Goal: Information Seeking & Learning: Understand process/instructions

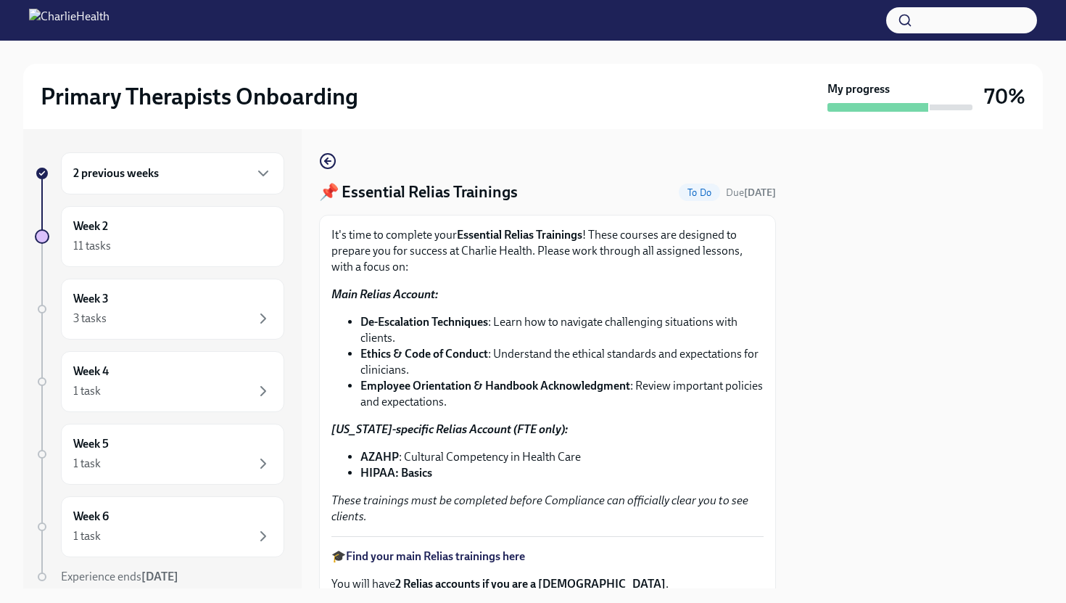
click at [752, 421] on p "[US_STATE]-specific Relias Account (FTE only):" at bounding box center [548, 429] width 432 height 16
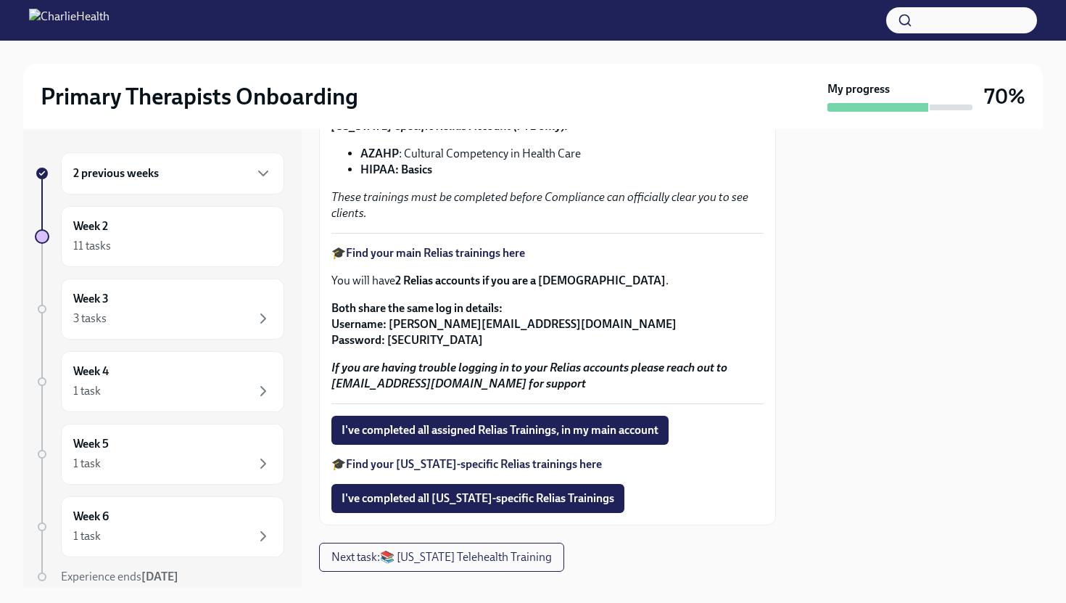
scroll to position [304, 0]
click at [472, 498] on span "I've completed all [US_STATE]-specific Relias Trainings" at bounding box center [478, 497] width 273 height 15
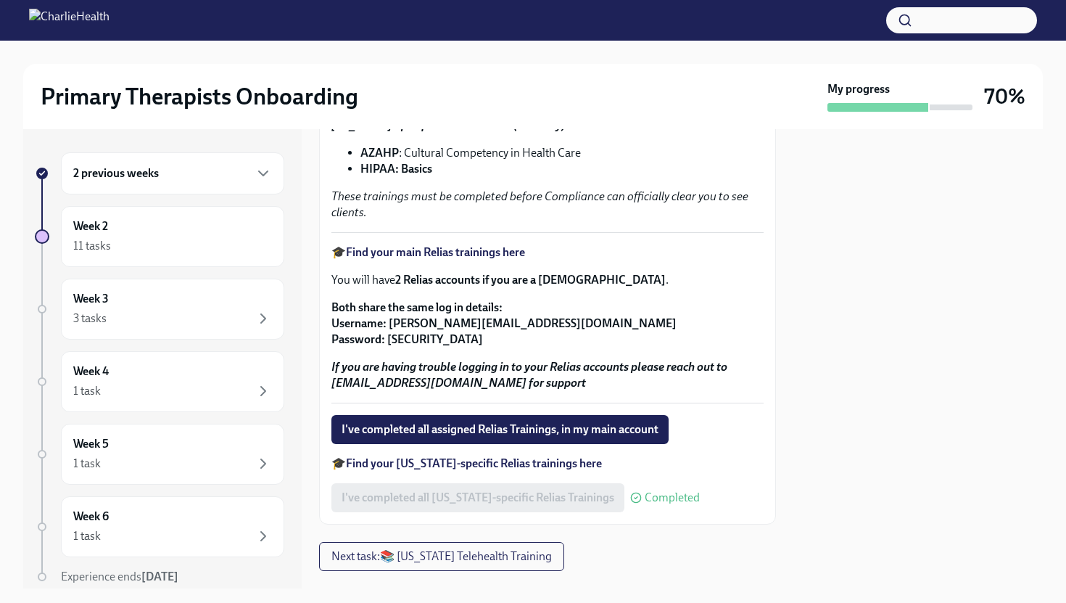
click at [570, 385] on strong "If you are having trouble logging in to your Relias accounts please reach out t…" at bounding box center [530, 375] width 396 height 30
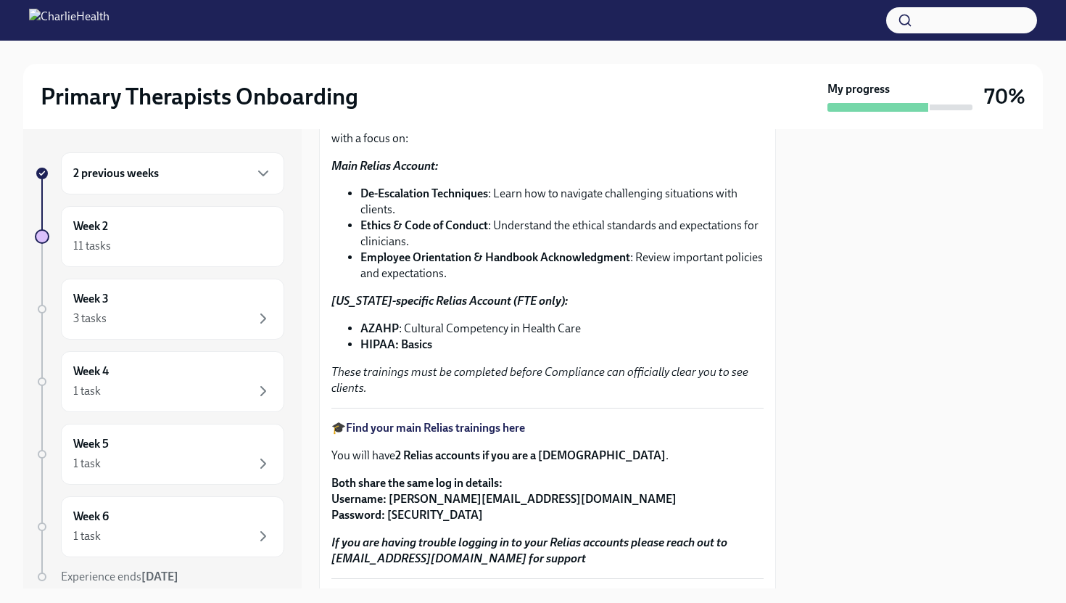
scroll to position [101, 0]
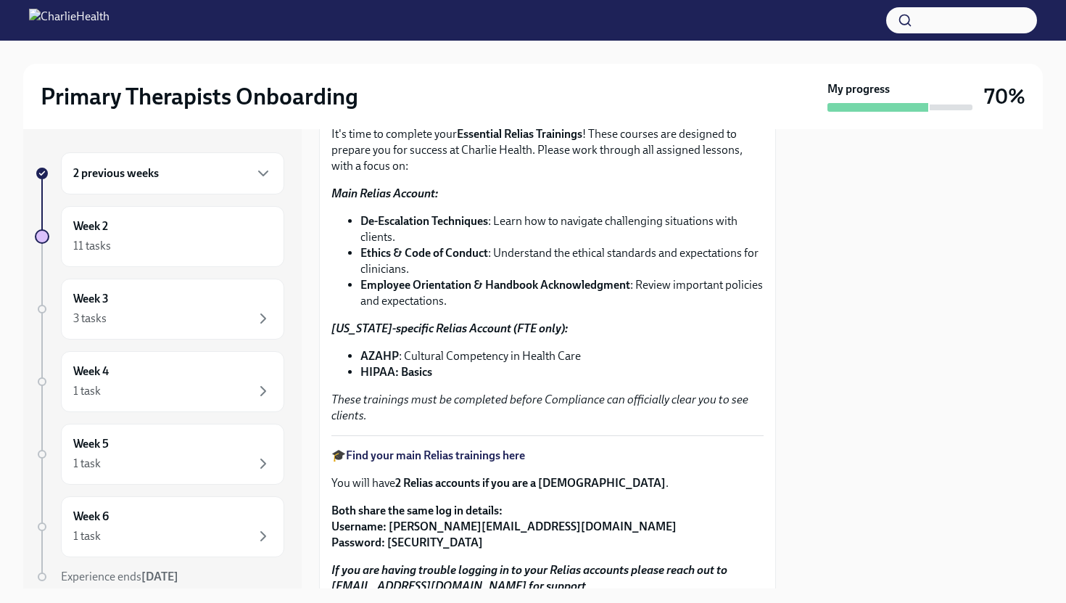
click at [643, 317] on div "It's time to complete your Essential Relias Trainings ! These courses are desig…" at bounding box center [548, 274] width 432 height 297
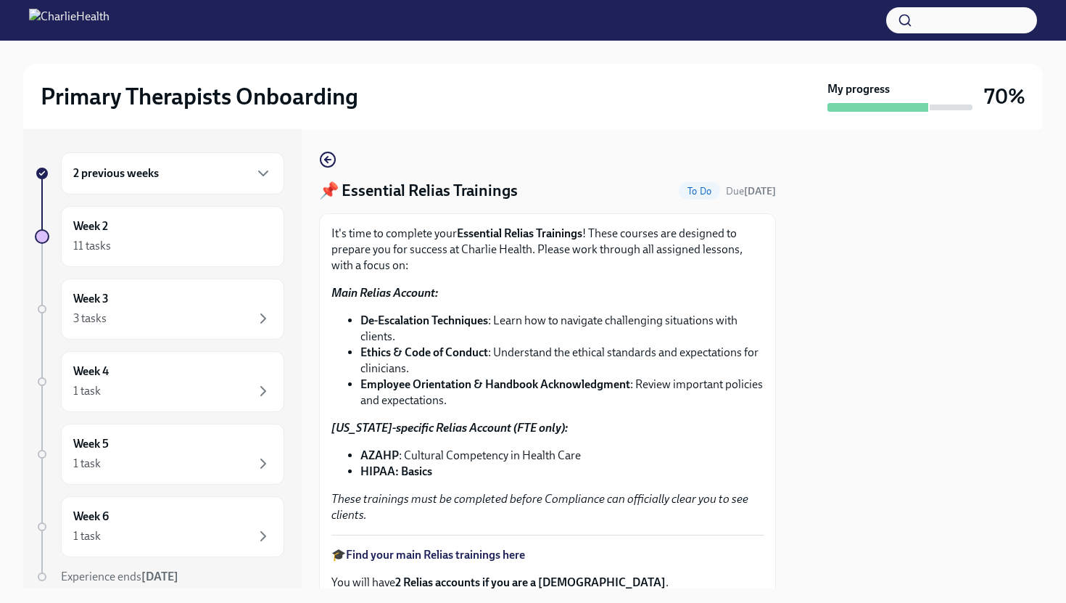
scroll to position [0, 0]
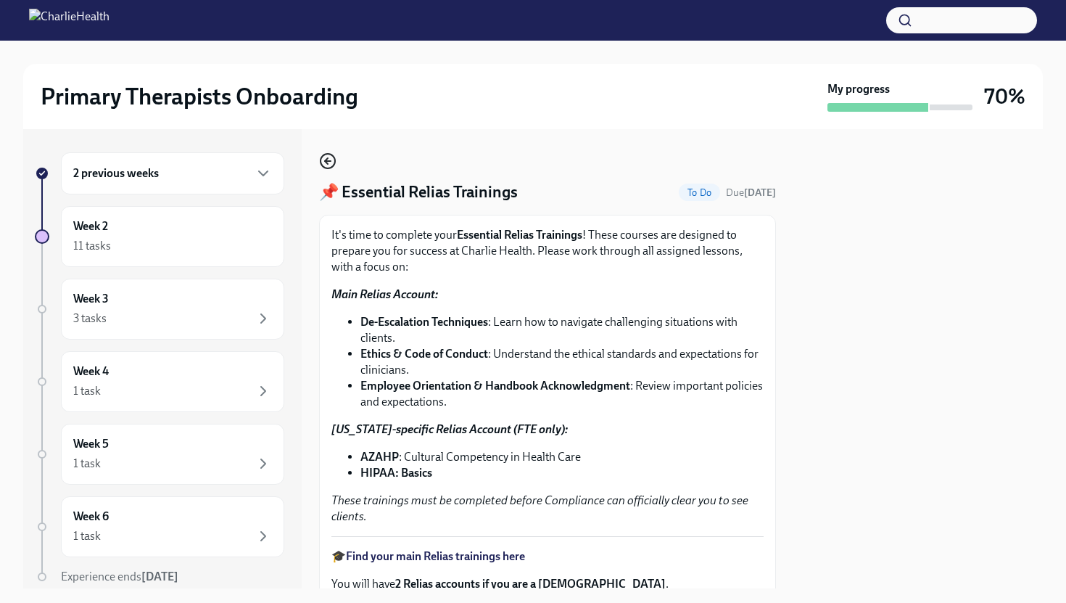
click at [328, 152] on icon "button" at bounding box center [327, 160] width 17 height 17
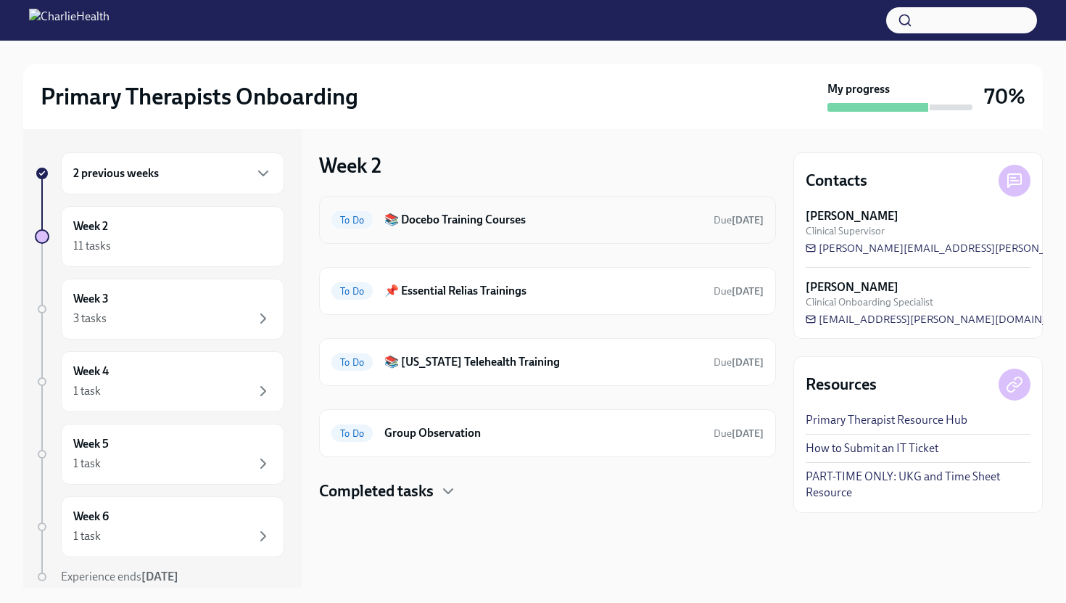
click at [454, 225] on h6 "📚 Docebo Training Courses" at bounding box center [543, 220] width 318 height 16
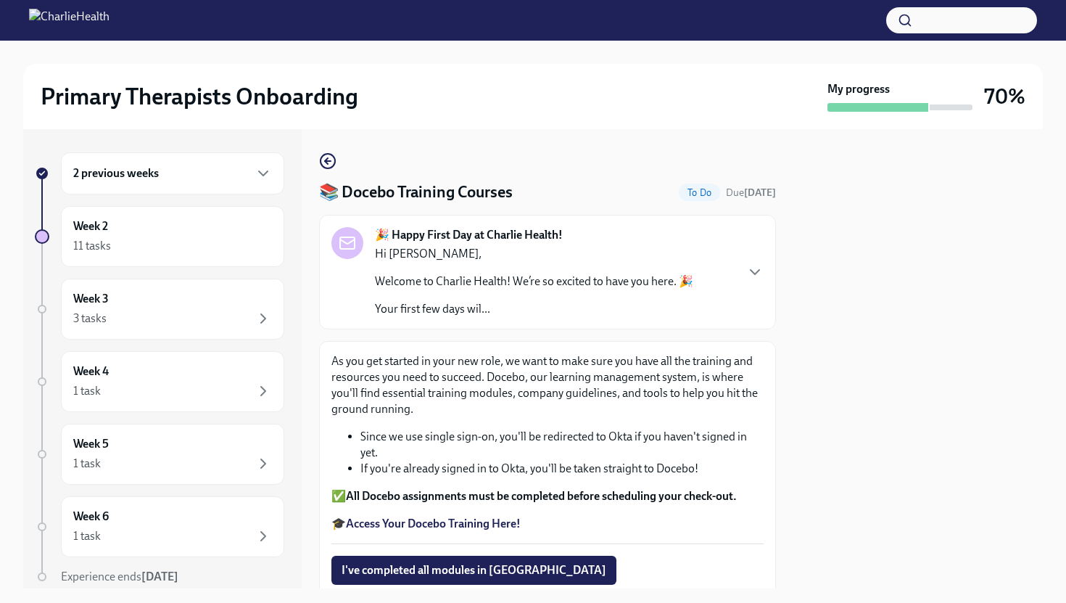
click at [538, 401] on p "As you get started in your new role, we want to make sure you have all the trai…" at bounding box center [548, 385] width 432 height 64
click at [186, 239] on div "11 tasks" at bounding box center [172, 245] width 199 height 17
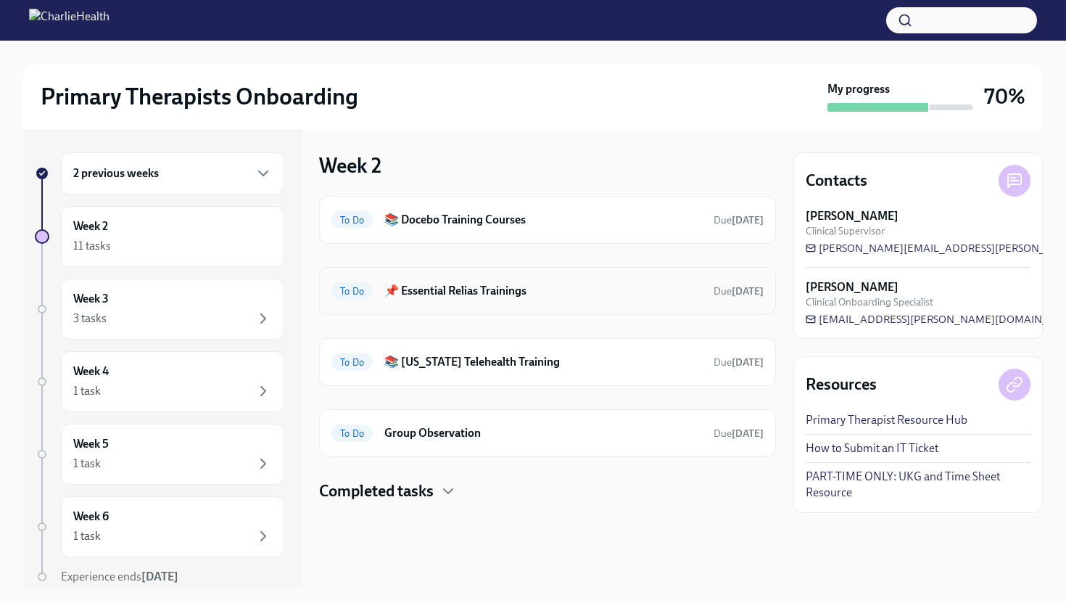
click at [474, 285] on h6 "📌 Essential Relias Trainings" at bounding box center [543, 291] width 318 height 16
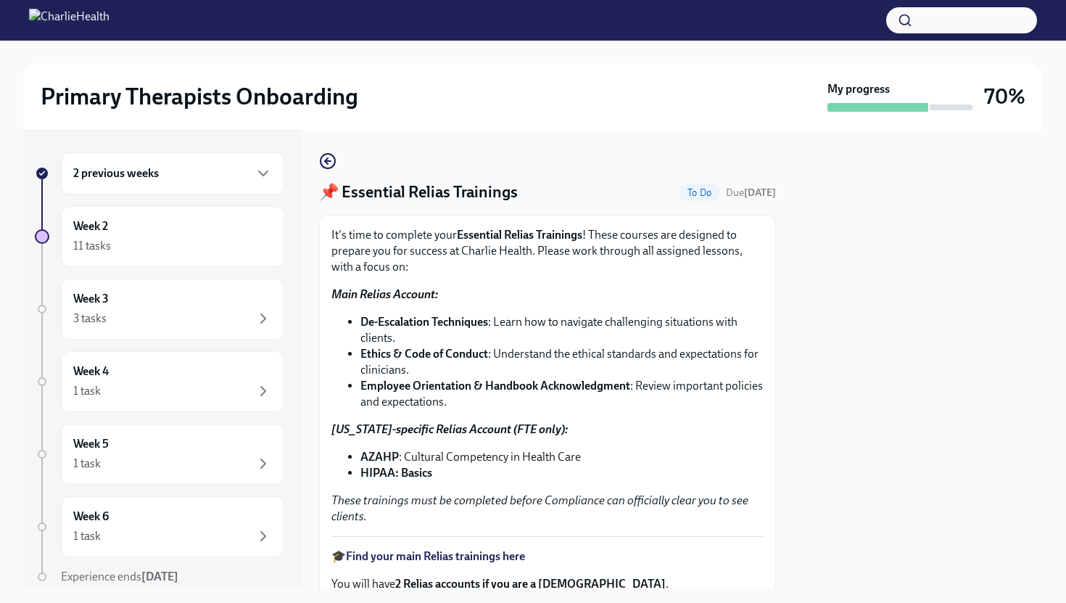
click at [469, 345] on li "De-Escalation Techniques : Learn how to navigate challenging situations with cl…" at bounding box center [562, 330] width 403 height 32
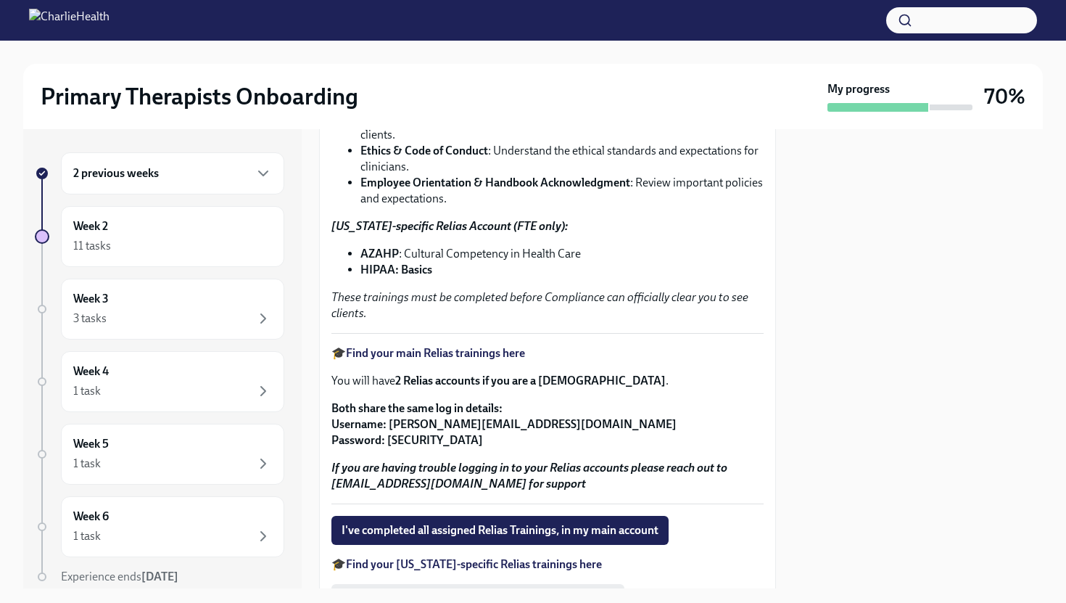
scroll to position [232, 0]
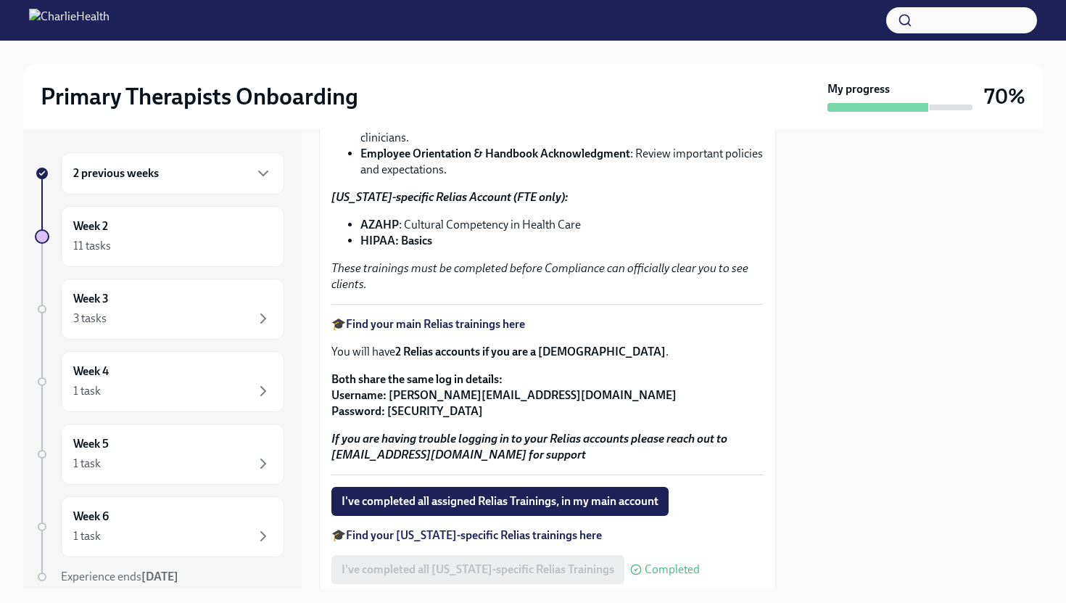
click at [467, 318] on strong "Find your main Relias trainings here" at bounding box center [435, 324] width 179 height 14
click at [656, 287] on p "These trainings must be completed before Compliance can officially clear you to…" at bounding box center [548, 276] width 432 height 32
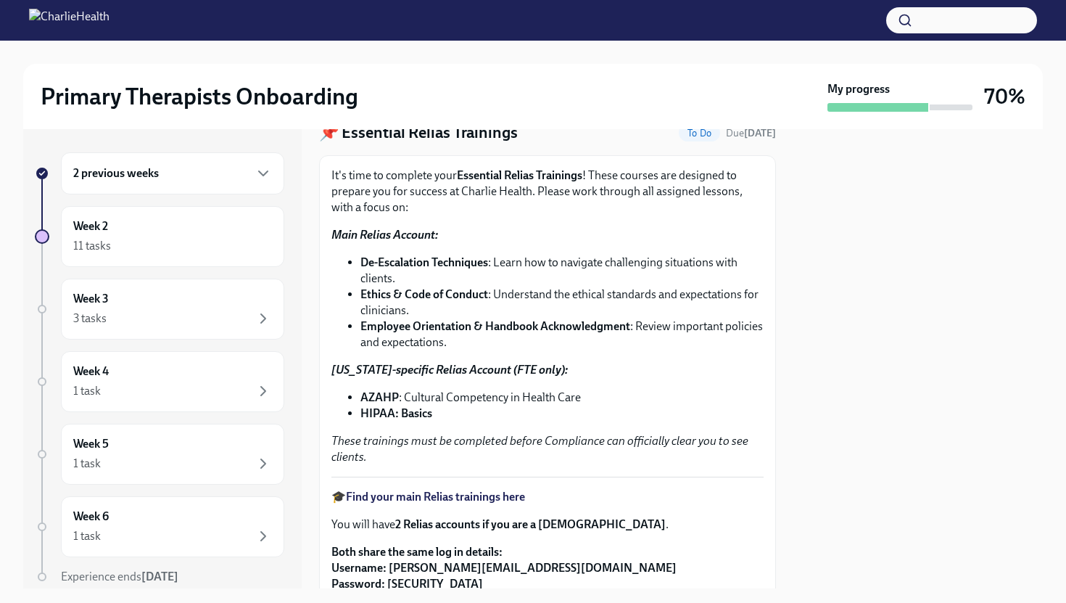
scroll to position [58, 0]
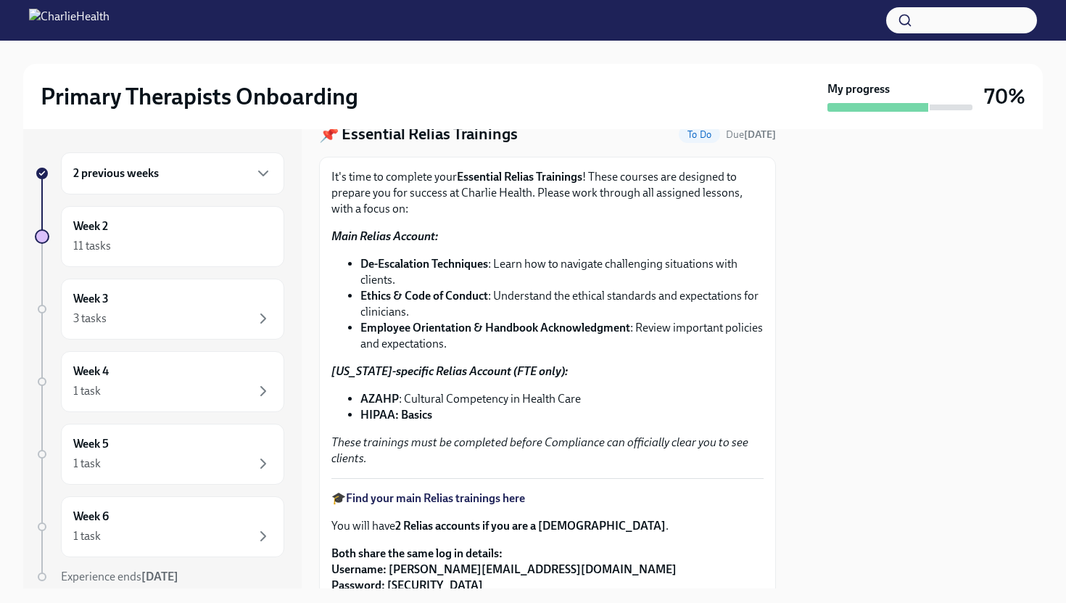
click at [487, 295] on strong "Ethics & Code of Conduct" at bounding box center [425, 296] width 128 height 14
drag, startPoint x: 490, startPoint y: 297, endPoint x: 362, endPoint y: 297, distance: 127.7
click at [362, 297] on li "Ethics & Code of Conduct : Understand the ethical standards and expectations fo…" at bounding box center [562, 304] width 403 height 32
copy strong "Ethics & Code of Conduct"
click at [427, 329] on strong "Employee Orientation & Handbook Acknowledgment" at bounding box center [496, 328] width 270 height 14
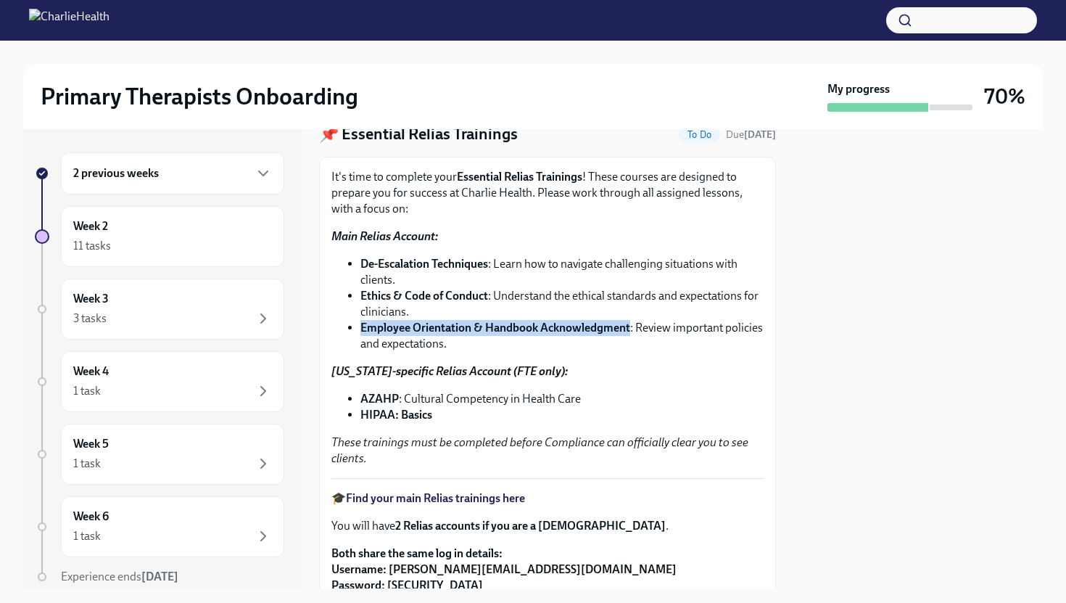
drag, startPoint x: 633, startPoint y: 332, endPoint x: 355, endPoint y: 335, distance: 277.1
click at [355, 335] on ul "De-Escalation Techniques : Learn how to navigate challenging situations with cl…" at bounding box center [548, 304] width 432 height 96
copy strong "Employee Orientation & Handbook Acknowledgment"
click at [635, 382] on div "It's time to complete your Essential Relias Trainings ! These courses are desig…" at bounding box center [548, 317] width 432 height 297
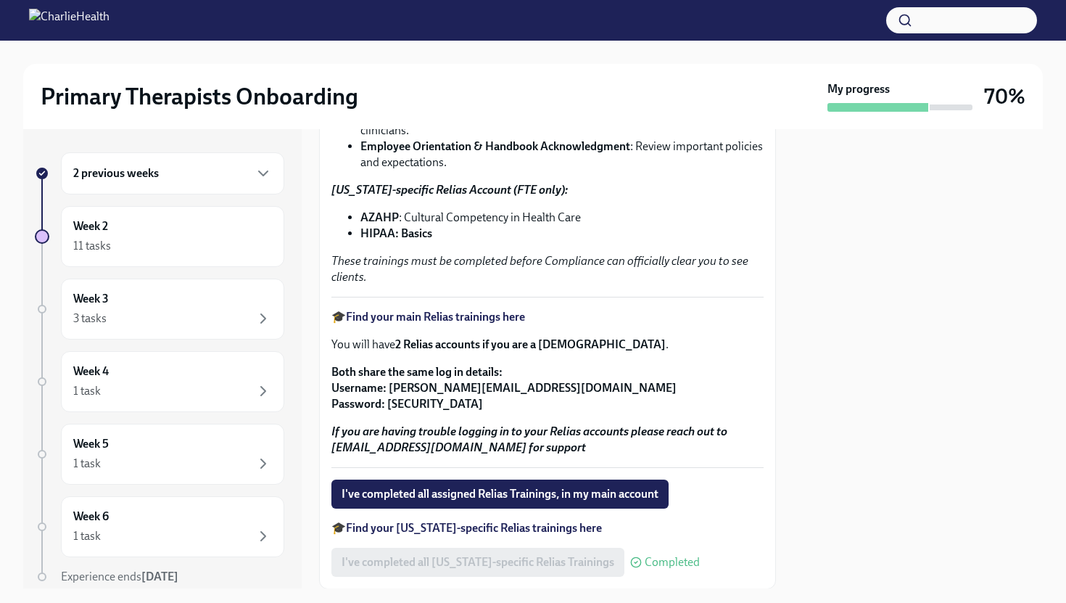
scroll to position [290, 0]
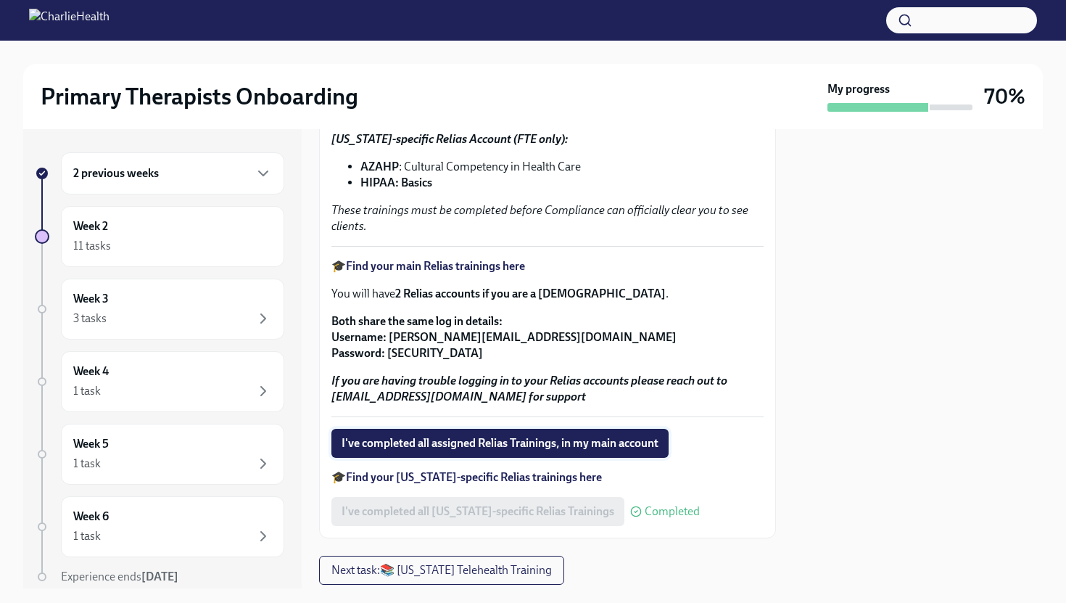
click at [508, 443] on span "I've completed all assigned Relias Trainings, in my main account" at bounding box center [500, 443] width 317 height 15
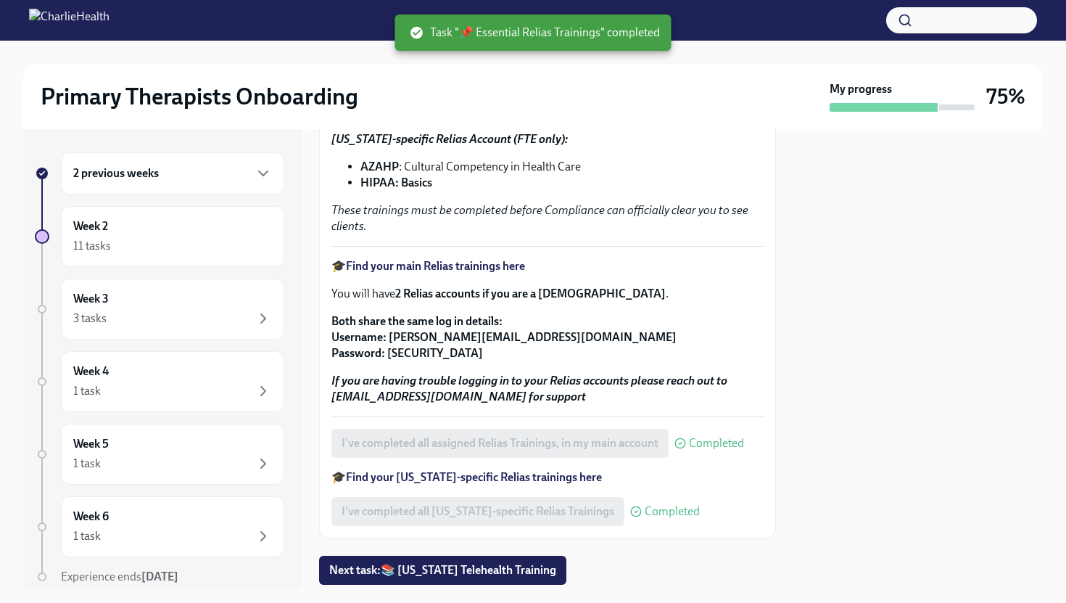
click at [767, 478] on div "It's time to complete your Essential Relias Trainings ! These courses are desig…" at bounding box center [547, 232] width 457 height 614
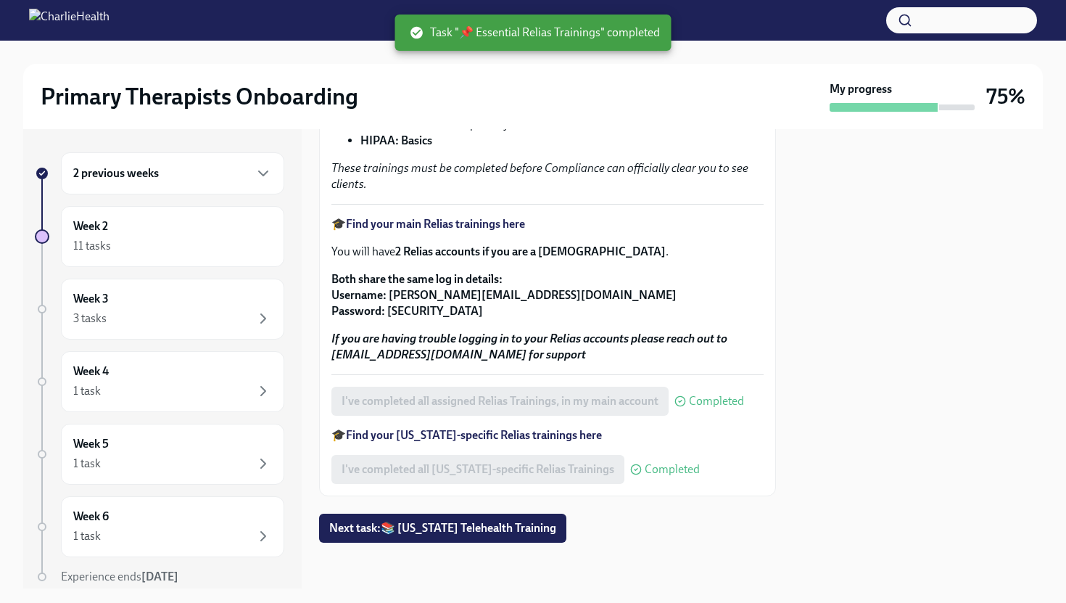
scroll to position [333, 0]
click at [479, 538] on button "Next task : 📚 [US_STATE] Telehealth Training" at bounding box center [442, 527] width 247 height 29
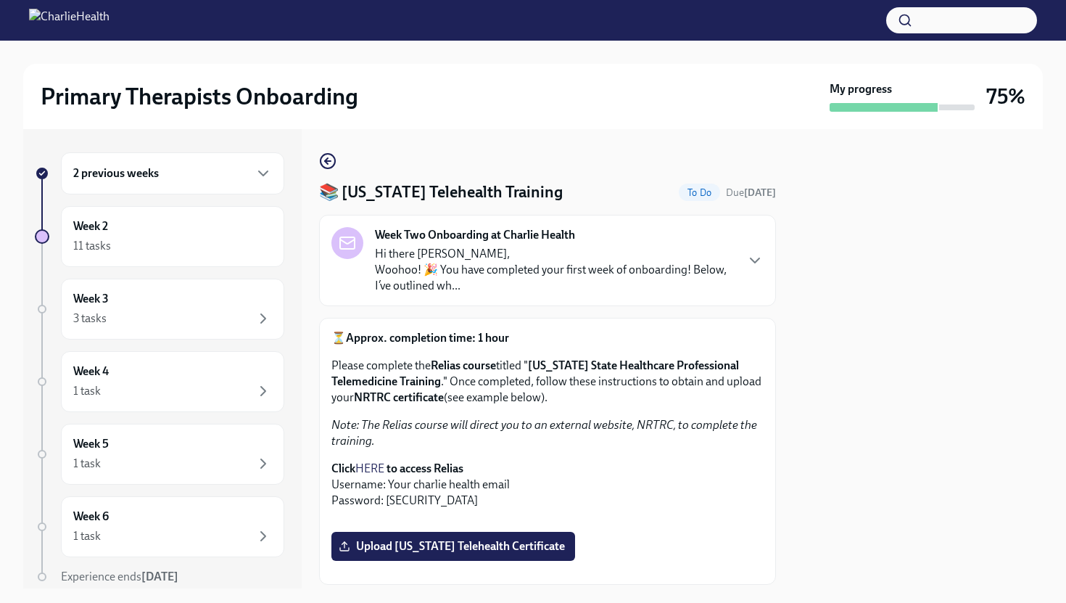
click at [538, 448] on p "Note: The Relias course will direct you to an external website, NRTRC, to compl…" at bounding box center [548, 433] width 432 height 32
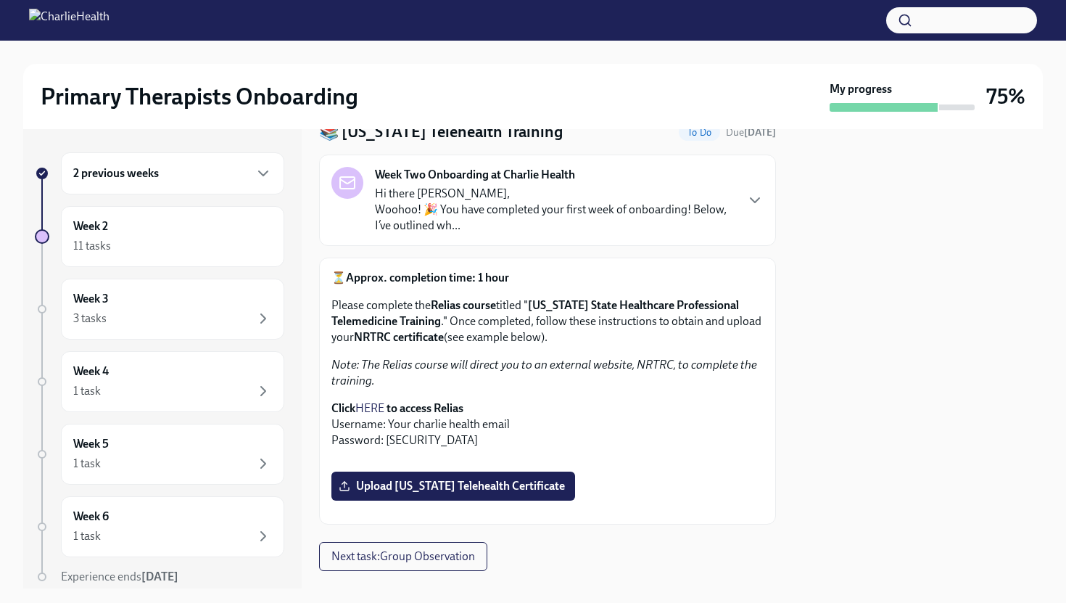
scroll to position [58, 0]
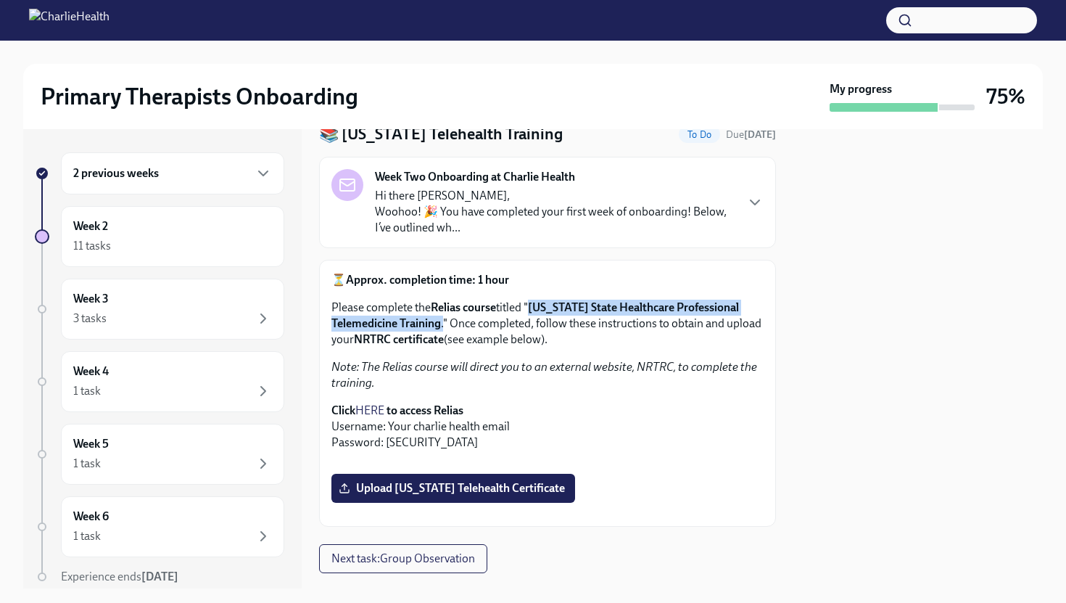
drag, startPoint x: 538, startPoint y: 305, endPoint x: 444, endPoint y: 326, distance: 96.5
click at [445, 326] on p "Please complete the Relias course titled " [US_STATE] State Healthcare Professi…" at bounding box center [548, 324] width 432 height 48
copy p "[US_STATE] State Healthcare Professional Telemedicine Training ."
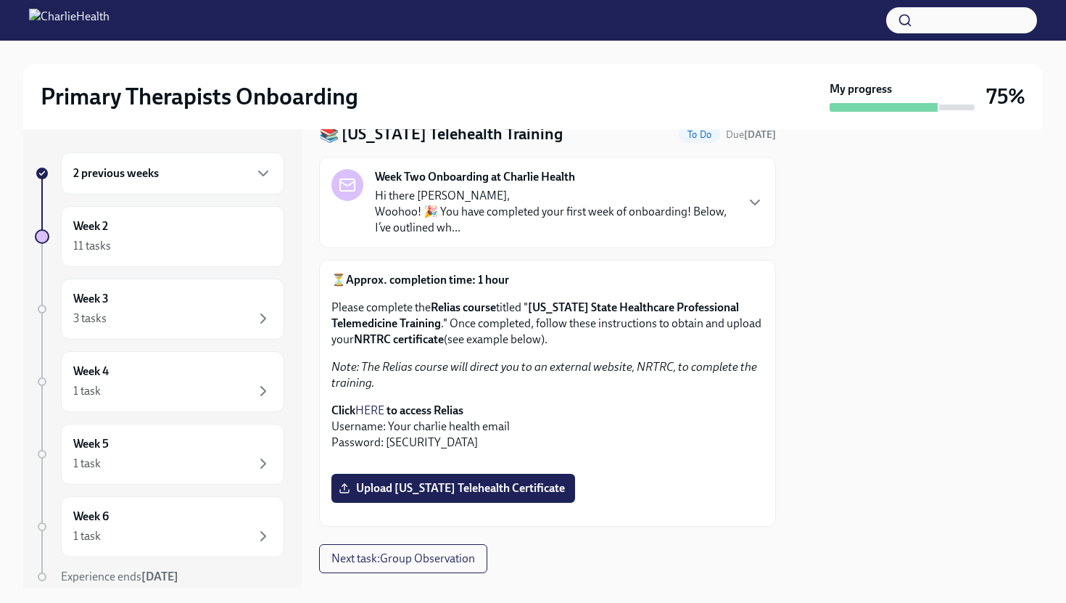
click at [684, 379] on p "Note: The Relias course will direct you to an external website, NRTRC, to compl…" at bounding box center [548, 375] width 432 height 32
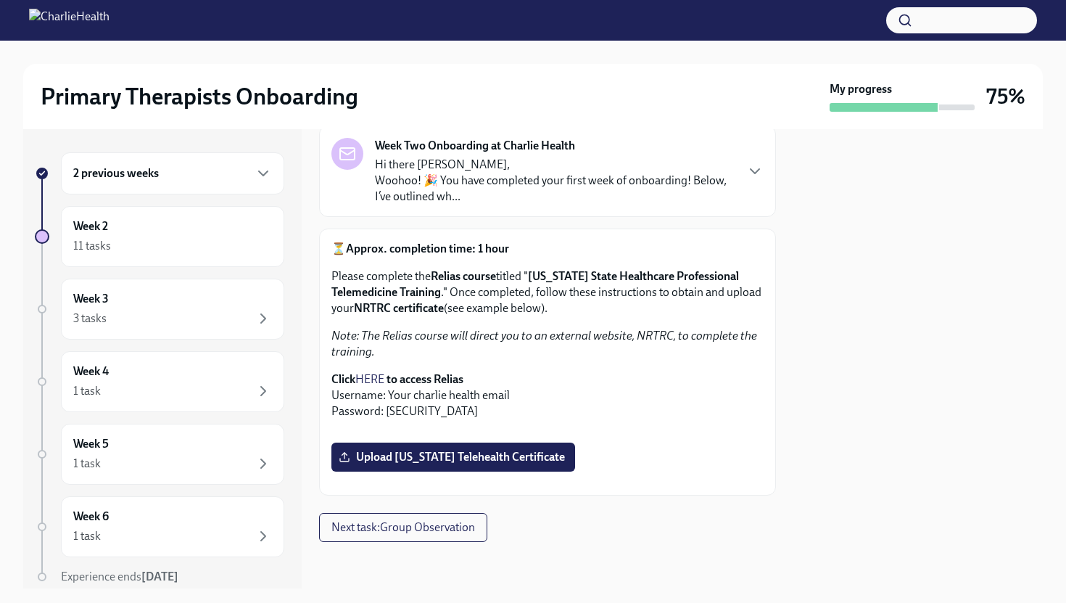
scroll to position [232, 0]
